Goal: Information Seeking & Learning: Learn about a topic

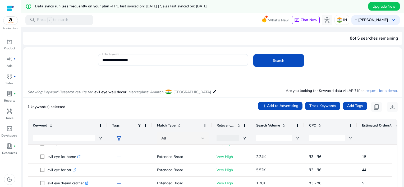
scroll to position [192, 0]
click at [79, 134] on div at bounding box center [64, 138] width 62 height 12
click at [80, 137] on input "Keyword Filter Input" at bounding box center [64, 138] width 62 height 6
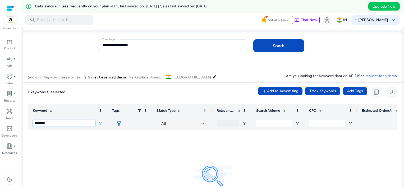
scroll to position [26, 0]
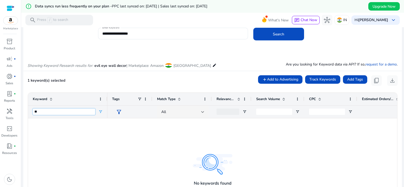
type input "*"
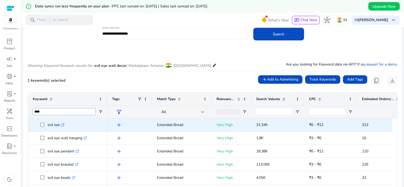
type input "****"
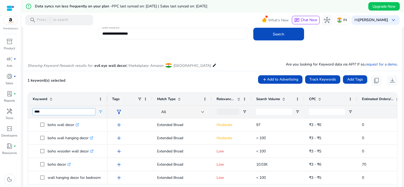
scroll to position [53, 0]
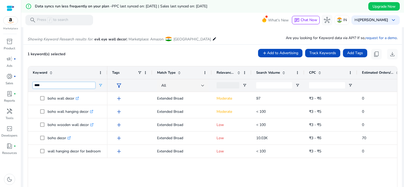
drag, startPoint x: 73, startPoint y: 84, endPoint x: 31, endPoint y: 87, distance: 41.6
click at [31, 87] on div "****" at bounding box center [67, 85] width 79 height 13
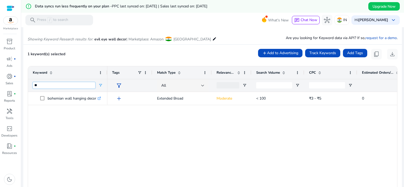
type input "*"
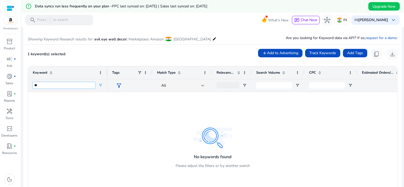
type input "*"
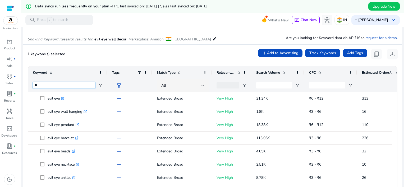
type input "*"
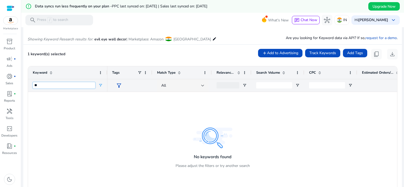
type input "*"
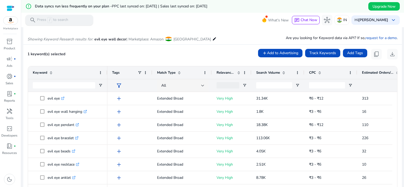
click at [40, 21] on p "Press / to search" at bounding box center [52, 20] width 31 height 6
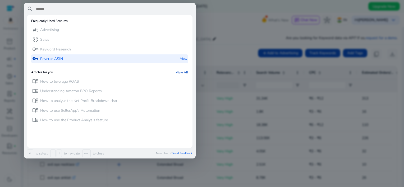
click at [77, 56] on div "vpn_key Reverse ASIN View" at bounding box center [109, 58] width 157 height 9
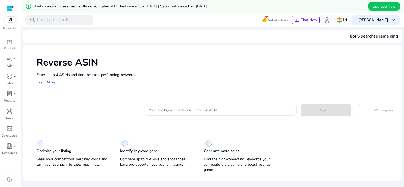
click at [166, 109] on input "Your next big win starts here—enter an ASIN" at bounding box center [220, 110] width 143 height 6
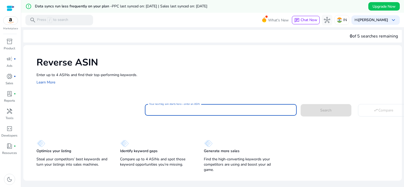
click at [175, 110] on input "Your next big win starts here—enter an ASIN" at bounding box center [220, 110] width 143 height 6
paste input "**********"
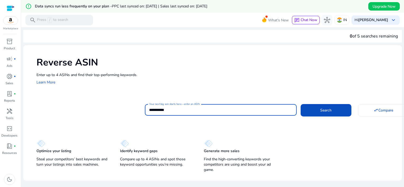
type input "**********"
click at [301, 104] on button "Search" at bounding box center [326, 110] width 51 height 12
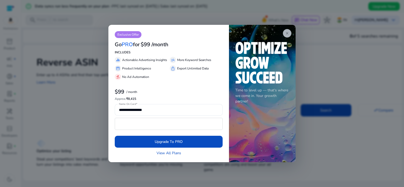
click at [284, 32] on app-icon "close" at bounding box center [287, 33] width 8 height 8
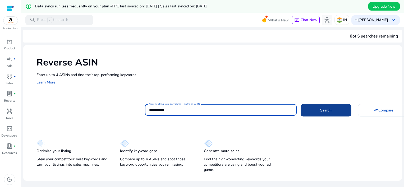
click at [322, 108] on span "Search" at bounding box center [325, 111] width 11 height 6
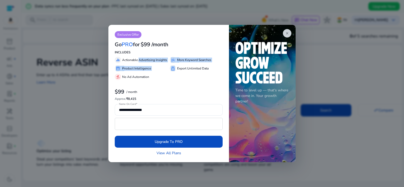
drag, startPoint x: 139, startPoint y: 60, endPoint x: 174, endPoint y: 64, distance: 35.7
click at [174, 64] on div "equalizer Actionable Advertising Insights manage_search More Keyword Searches s…" at bounding box center [169, 67] width 108 height 25
drag, startPoint x: 174, startPoint y: 64, endPoint x: 173, endPoint y: 77, distance: 12.5
click at [173, 77] on div "equalizer Actionable Advertising Insights manage_search More Keyword Searches s…" at bounding box center [169, 67] width 108 height 25
click at [287, 33] on span "close" at bounding box center [287, 33] width 4 height 4
